Goal: Find specific page/section: Find specific page/section

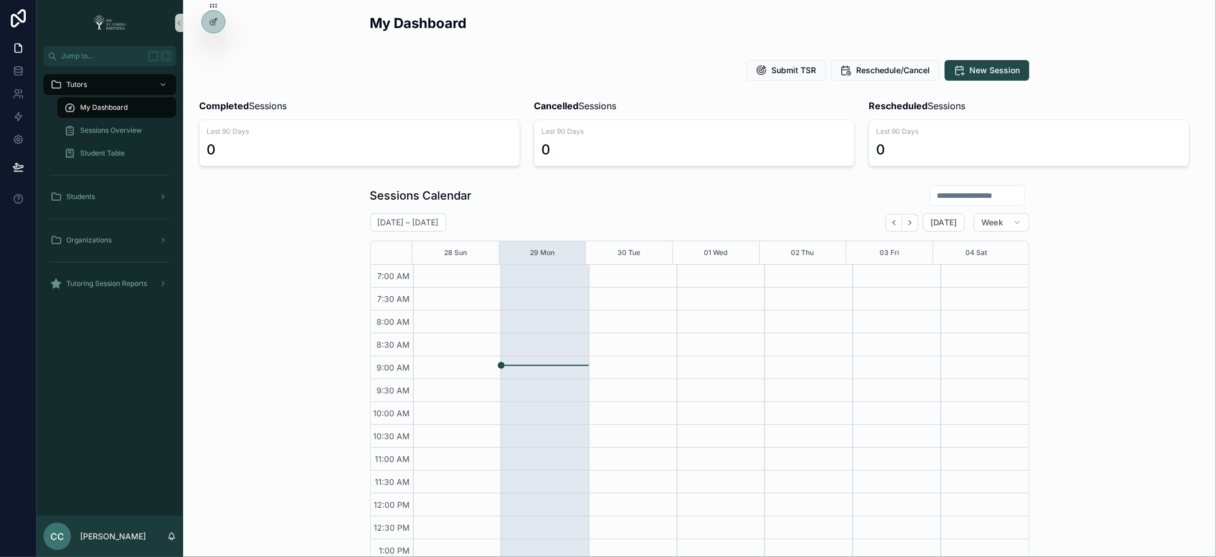
scroll to position [257, 0]
click at [212, 45] on icon at bounding box center [213, 46] width 9 height 9
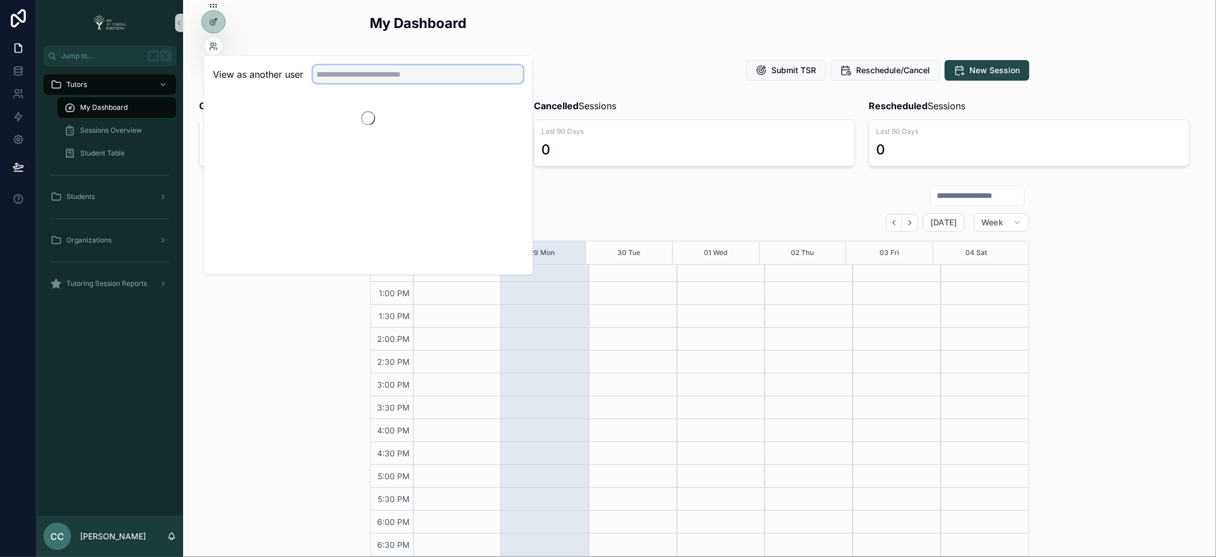
click at [351, 71] on input "text" at bounding box center [418, 74] width 211 height 18
type input "******"
click at [508, 121] on button "Select" at bounding box center [509, 116] width 30 height 17
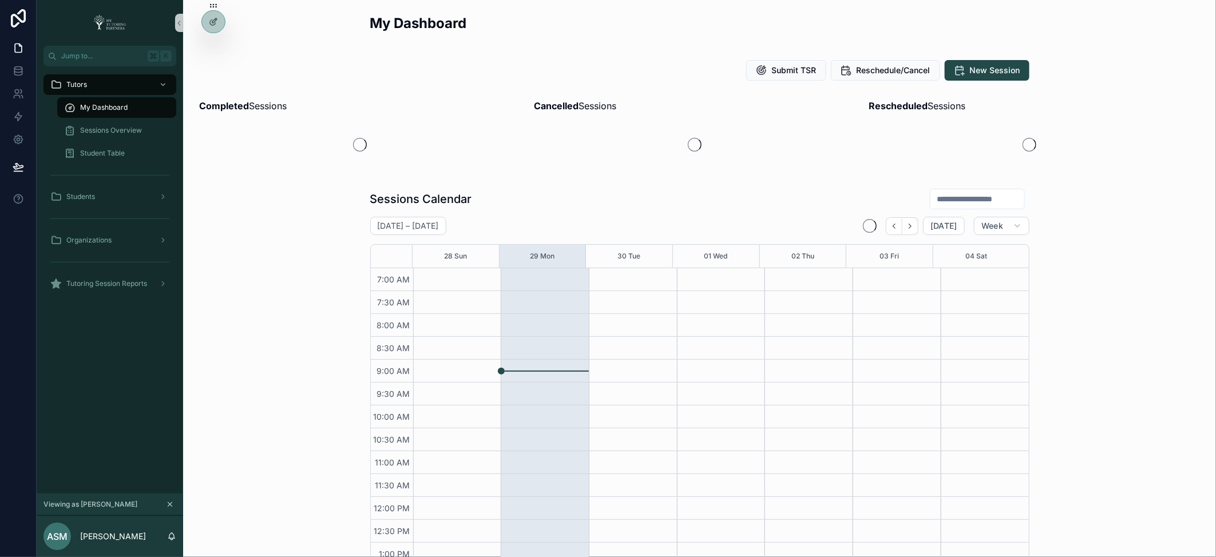
scroll to position [257, 0]
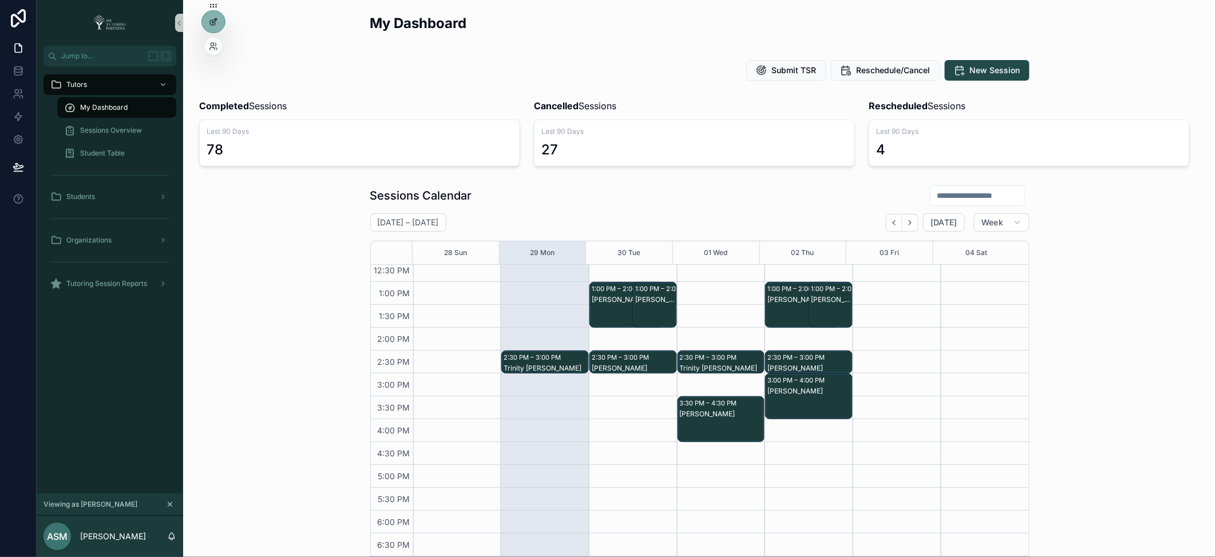
click at [214, 28] on div at bounding box center [213, 22] width 23 height 22
click at [214, 31] on div at bounding box center [213, 22] width 23 height 22
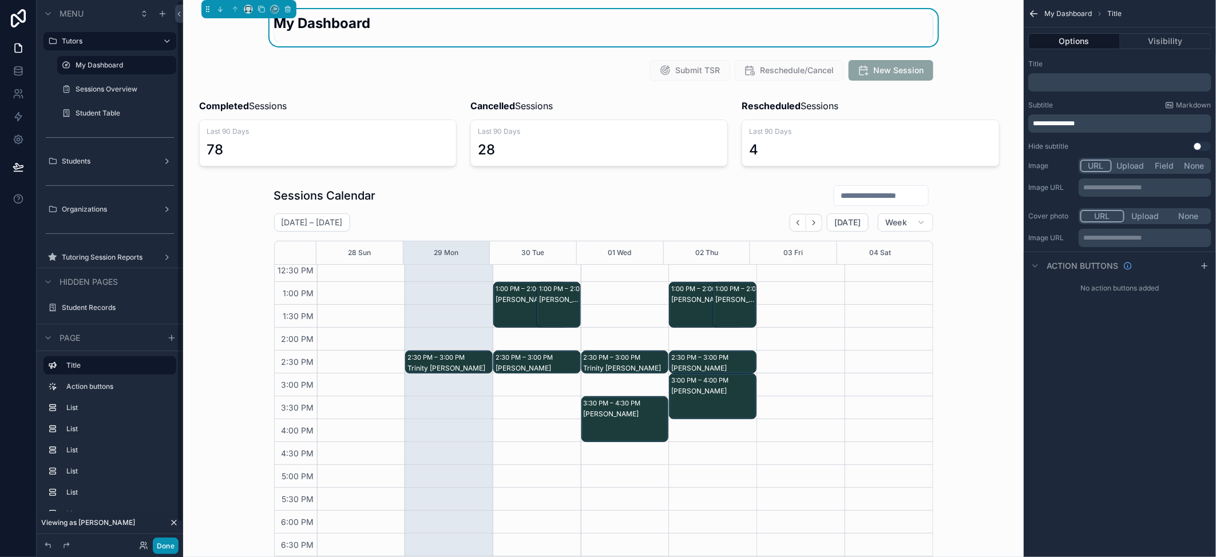
click at [162, 542] on button "Done" at bounding box center [166, 546] width 26 height 17
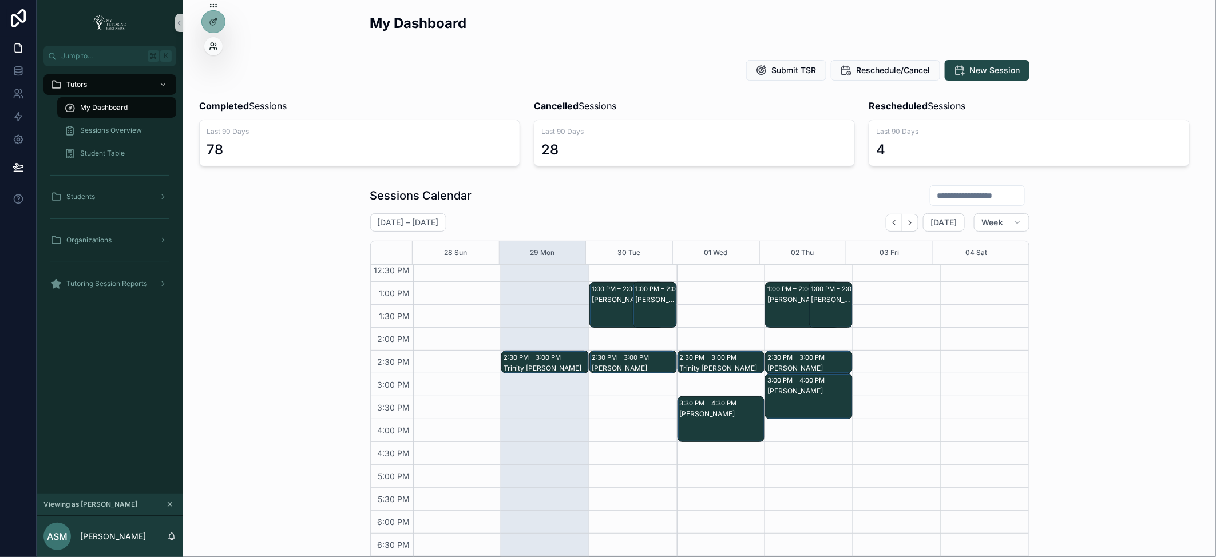
click at [209, 48] on icon at bounding box center [213, 46] width 9 height 9
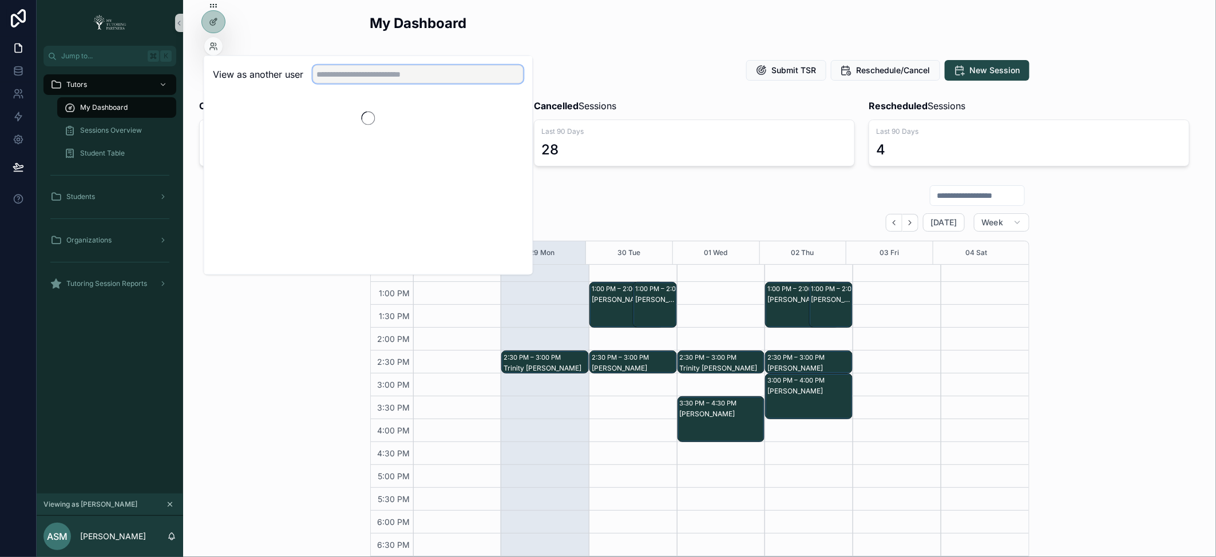
click at [395, 80] on input "text" at bounding box center [418, 74] width 211 height 18
type input "*******"
click at [507, 115] on button "Select" at bounding box center [509, 116] width 30 height 17
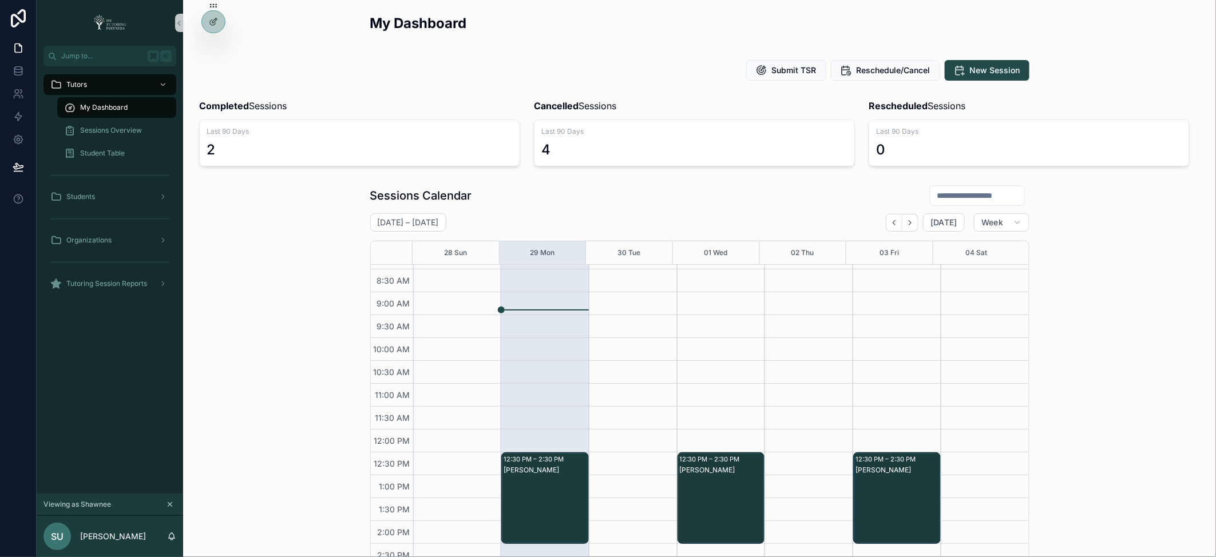
scroll to position [66, 0]
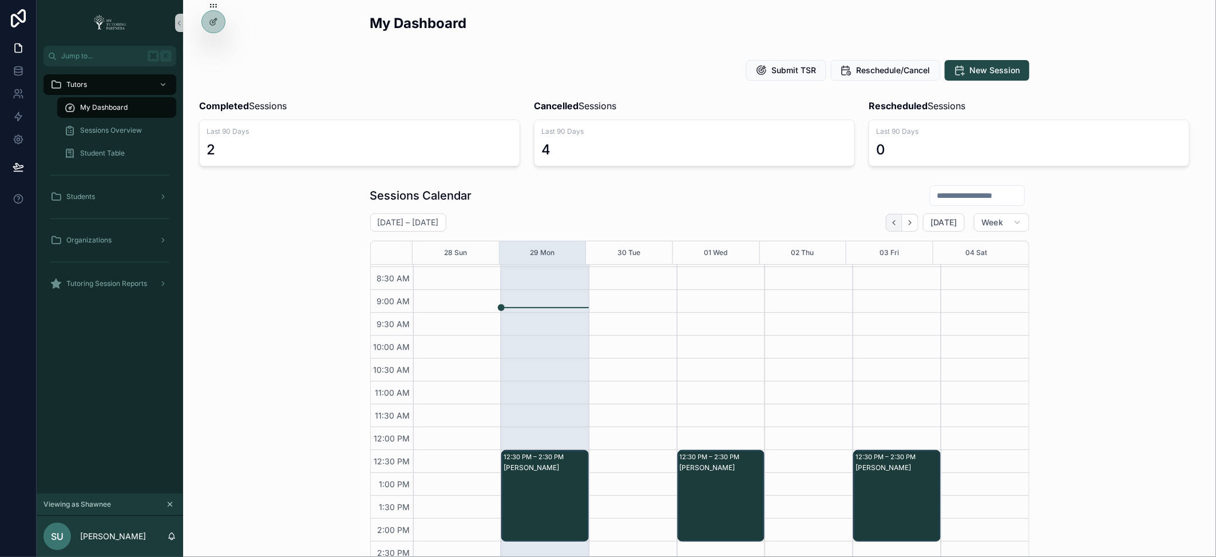
click at [890, 223] on icon "Back" at bounding box center [894, 223] width 9 height 9
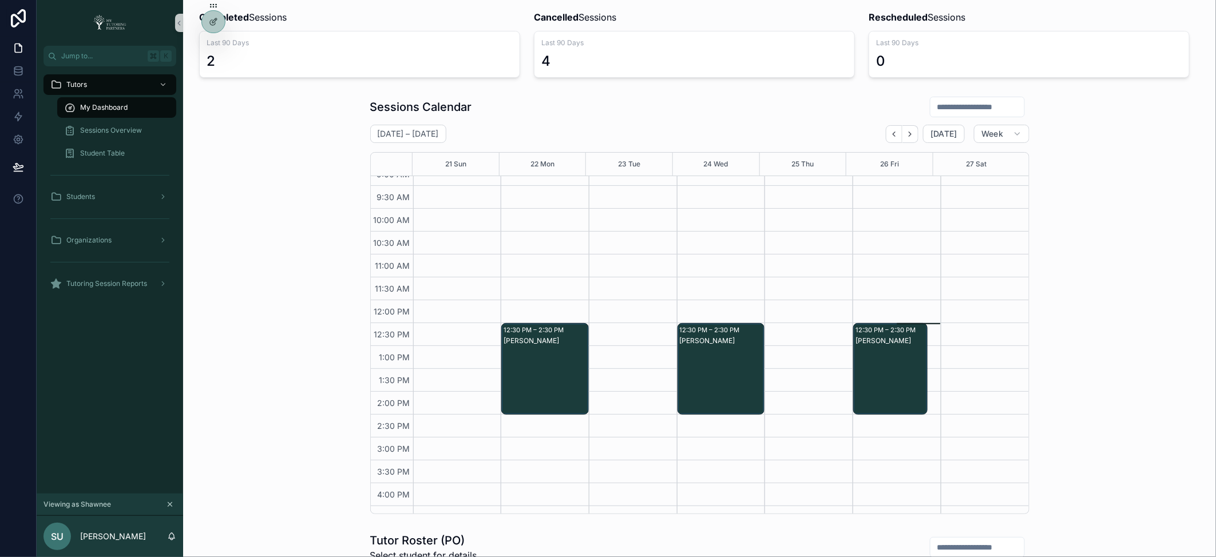
scroll to position [101, 0]
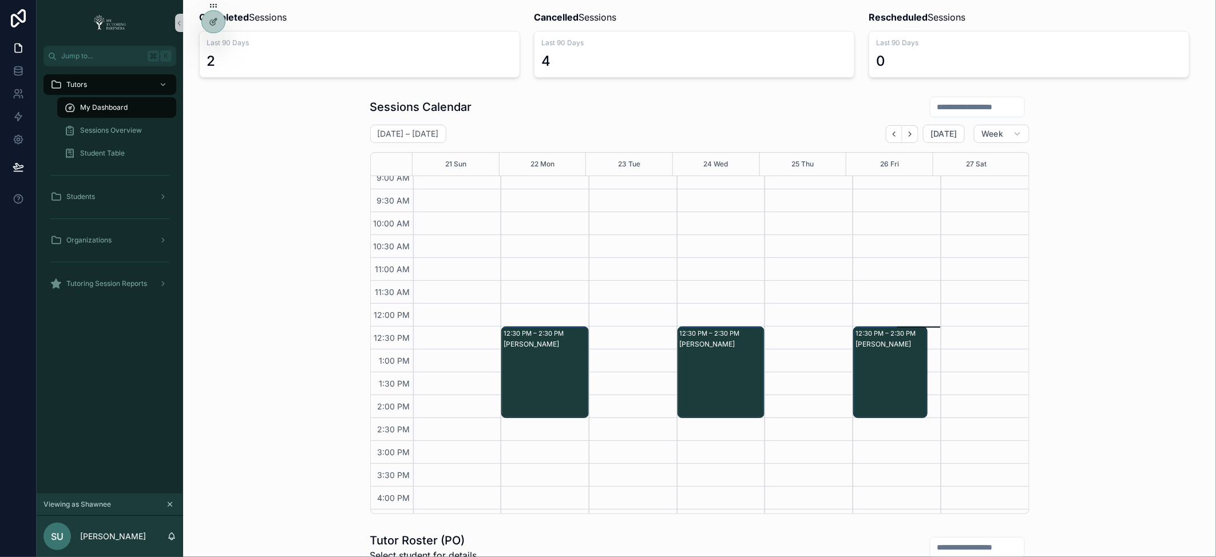
click at [802, 248] on div "scrollable content" at bounding box center [808, 372] width 88 height 595
click at [147, 282] on span "Tutoring Session Reports" at bounding box center [106, 283] width 81 height 9
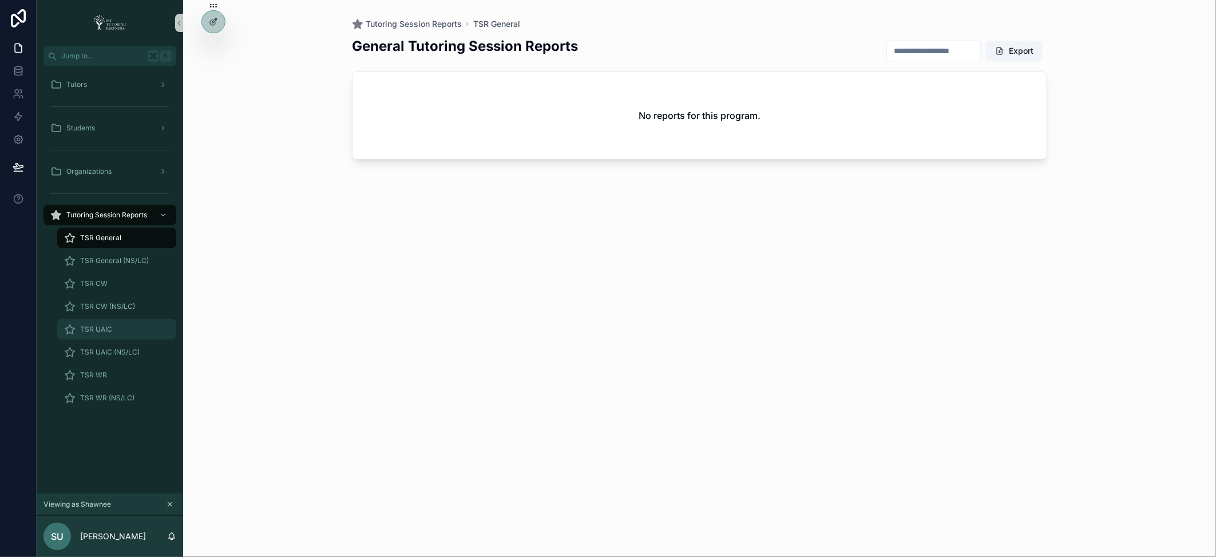
click at [114, 331] on div "TSR UAIC" at bounding box center [116, 329] width 105 height 18
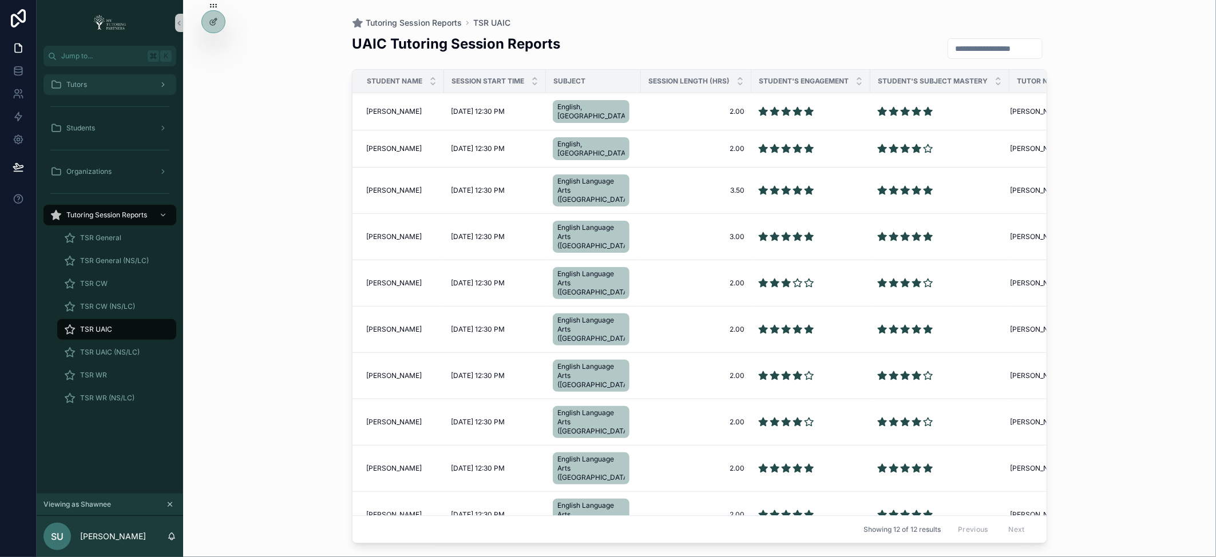
click at [135, 89] on div "Tutors" at bounding box center [109, 85] width 119 height 18
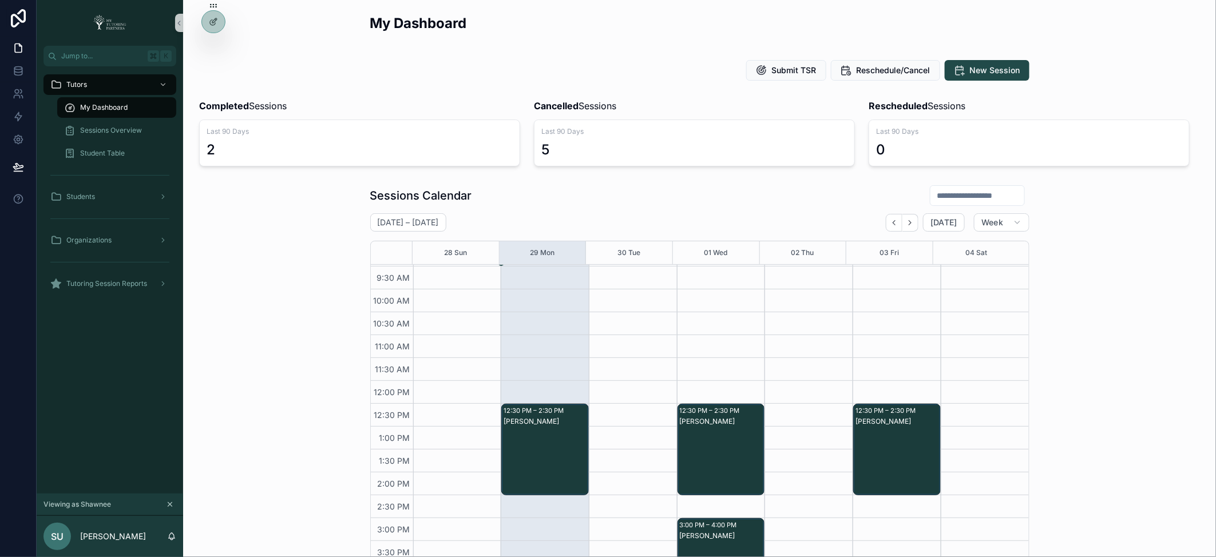
scroll to position [86, 0]
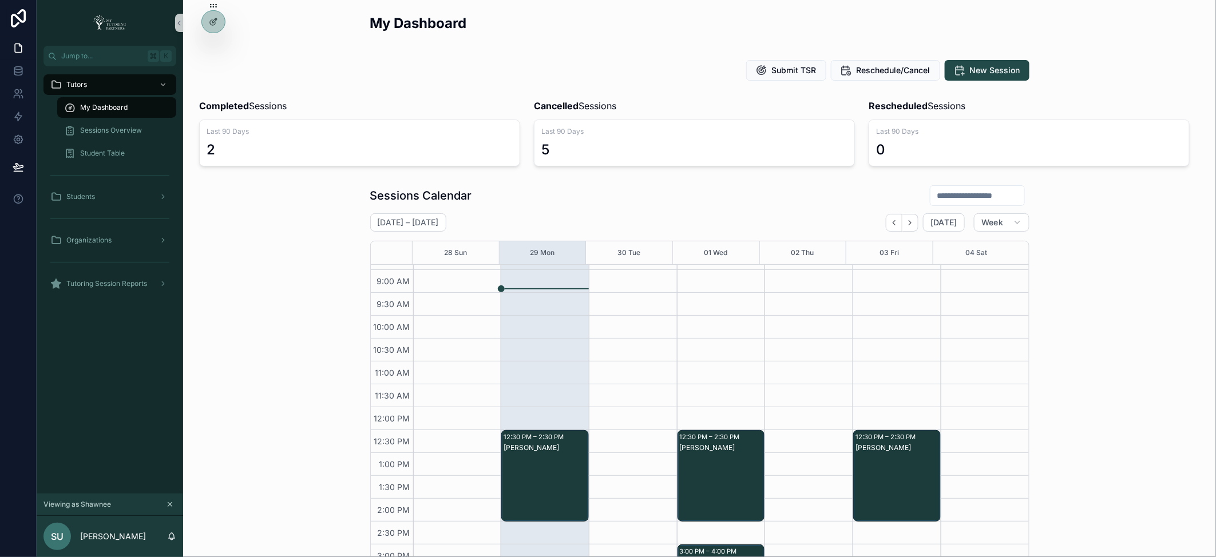
click at [798, 391] on div "scrollable content" at bounding box center [808, 476] width 88 height 595
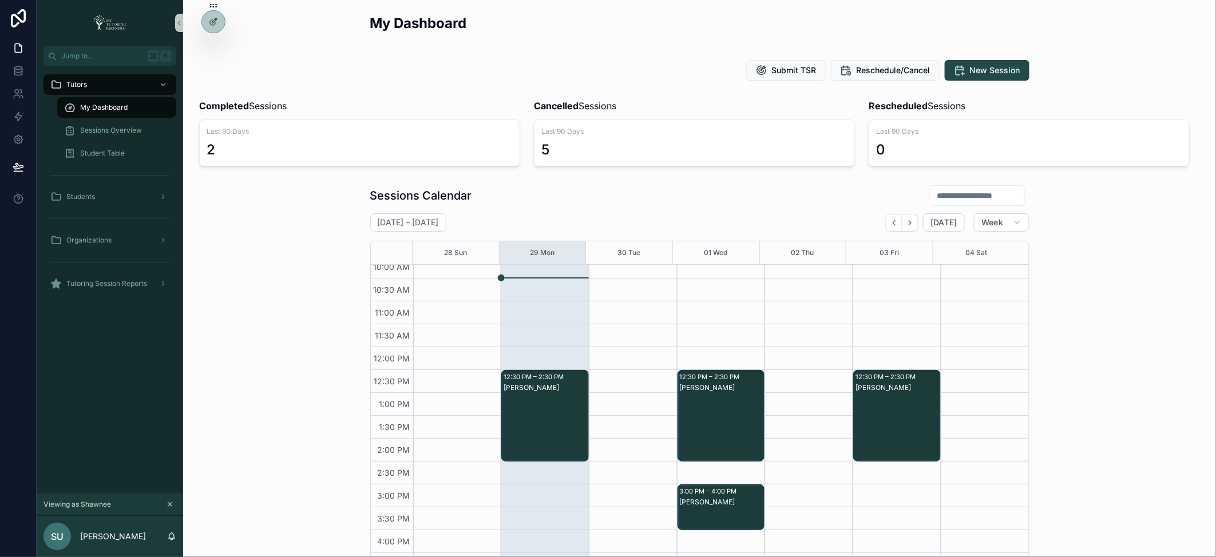
scroll to position [164, 0]
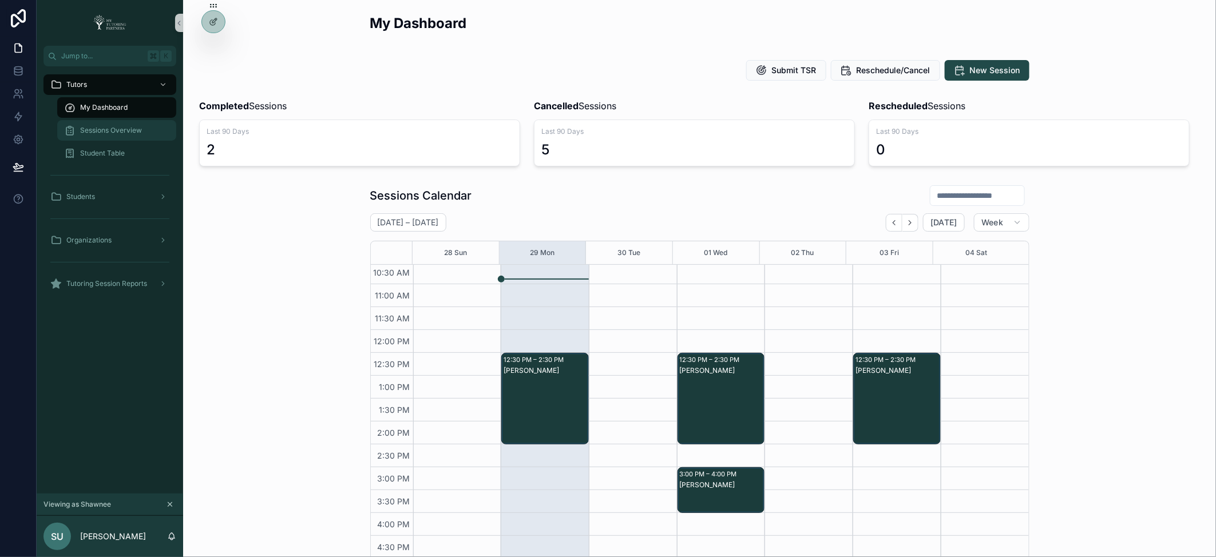
click at [118, 137] on div "Sessions Overview" at bounding box center [116, 130] width 105 height 18
